Goal: Find contact information: Find contact information

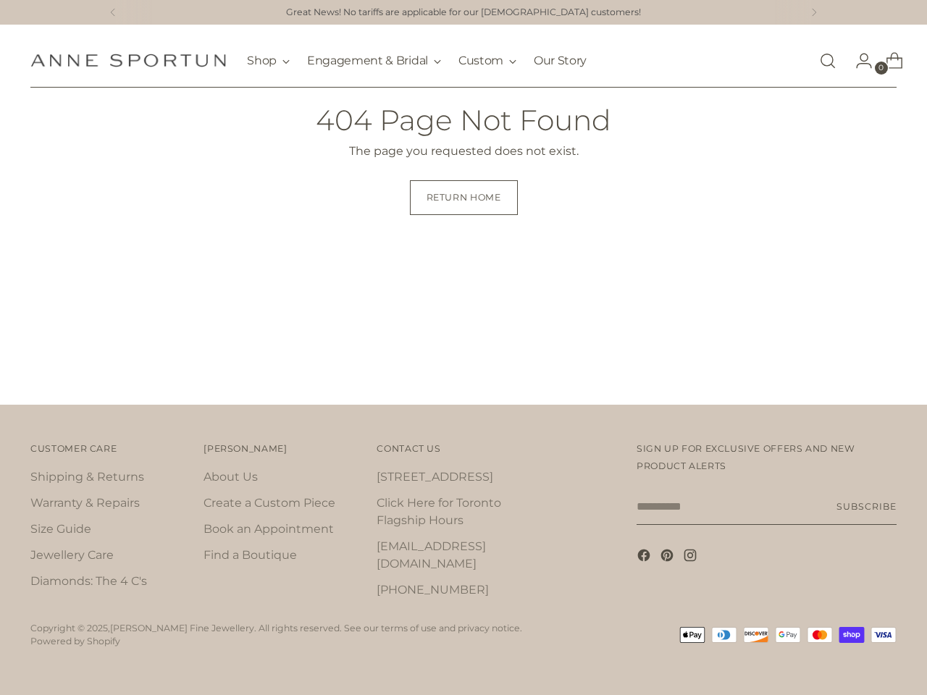
click at [463, 347] on div "Great News! No tariffs are applicable for our [DEMOGRAPHIC_DATA] customers! Fre…" at bounding box center [463, 347] width 927 height 695
click at [111, 12] on icon at bounding box center [113, 12] width 4 height 7
click at [815, 12] on icon at bounding box center [814, 12] width 4 height 7
click at [56, 273] on div "Great News! No tariffs are applicable for our [DEMOGRAPHIC_DATA] customers! Fre…" at bounding box center [463, 347] width 927 height 695
click at [424, 484] on link "[STREET_ADDRESS]" at bounding box center [434, 477] width 117 height 14
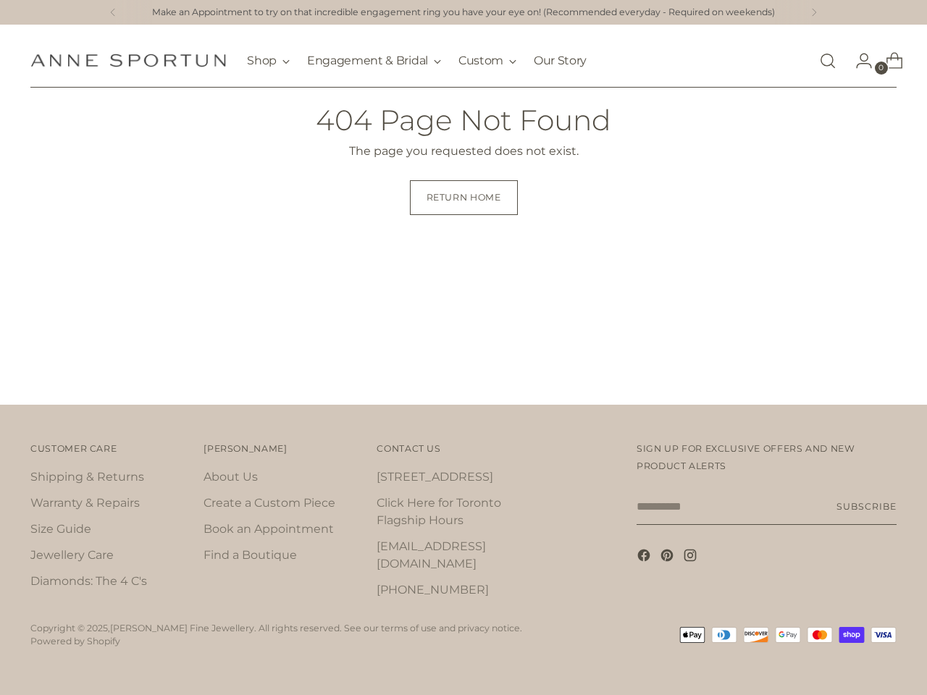
click at [415, 583] on link "[PHONE_NUMBER]" at bounding box center [432, 590] width 112 height 14
click at [463, 347] on div "Great News! No tariffs are applicable for our [DEMOGRAPHIC_DATA] customers! Fre…" at bounding box center [463, 347] width 927 height 695
click at [712, 236] on div "Great News! No tariffs are applicable for our [DEMOGRAPHIC_DATA] customers! Fre…" at bounding box center [463, 347] width 927 height 695
